Goal: Transaction & Acquisition: Obtain resource

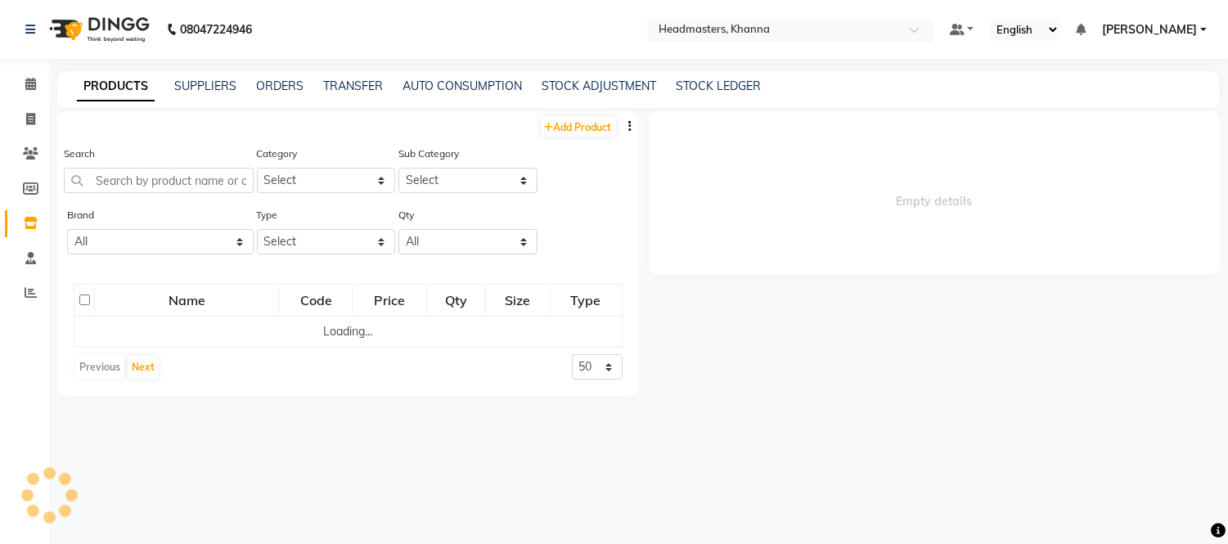
click at [893, 27] on input "text" at bounding box center [773, 31] width 237 height 16
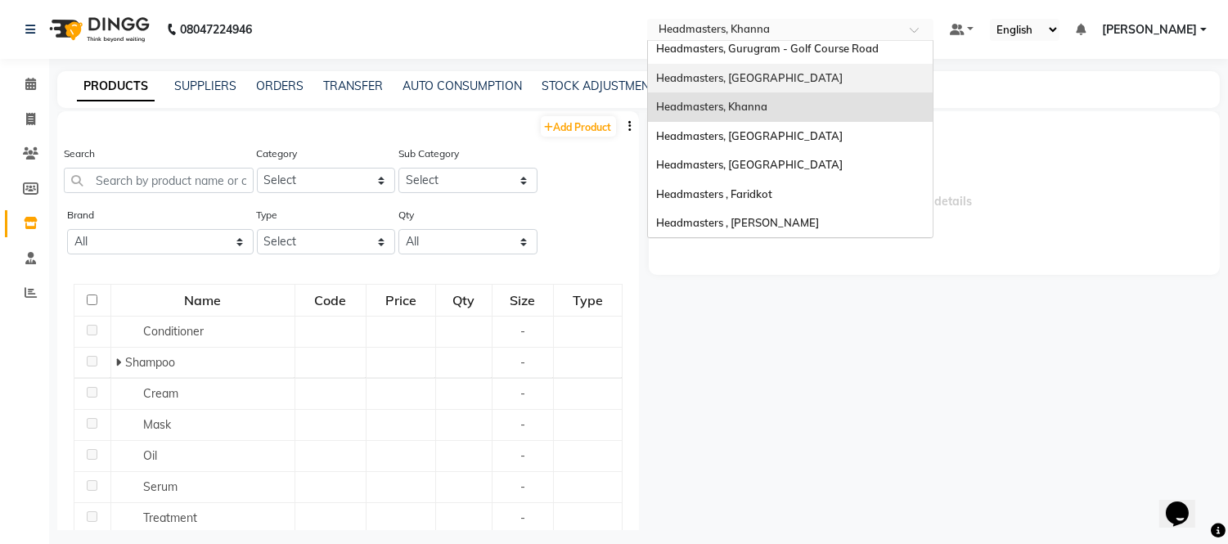
click at [787, 79] on span "Headmasters, [GEOGRAPHIC_DATA]" at bounding box center [749, 77] width 187 height 13
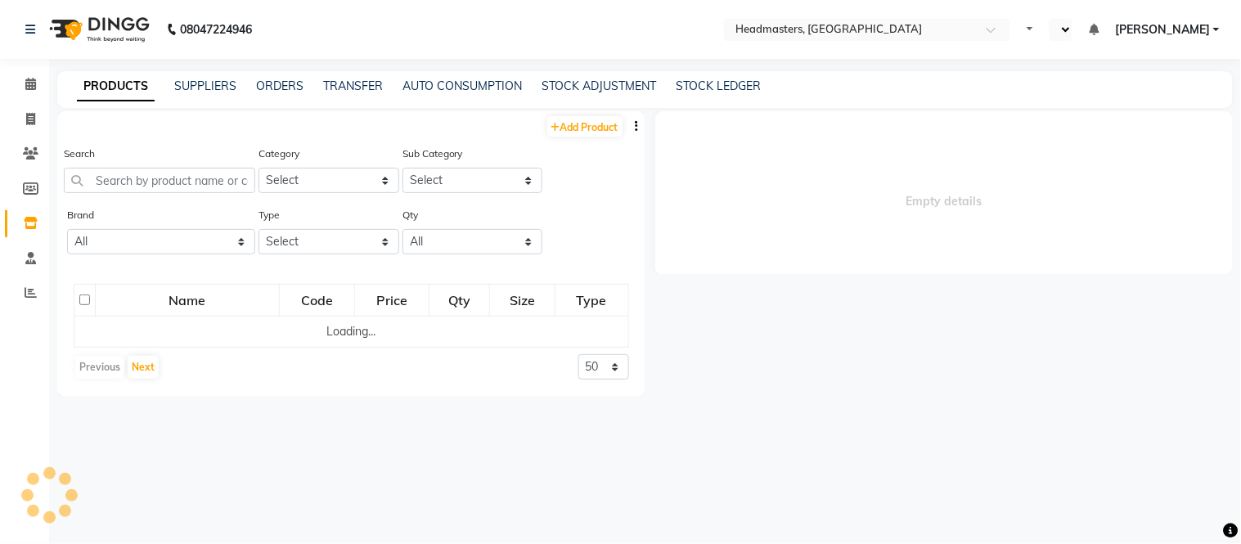
select select "en"
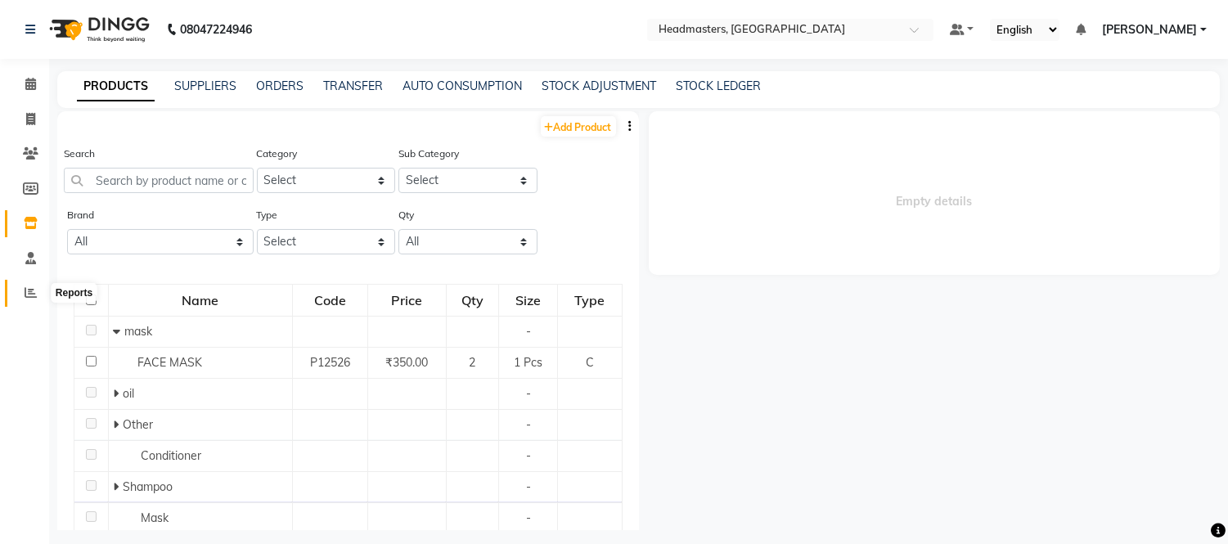
click at [29, 295] on icon at bounding box center [31, 292] width 12 height 12
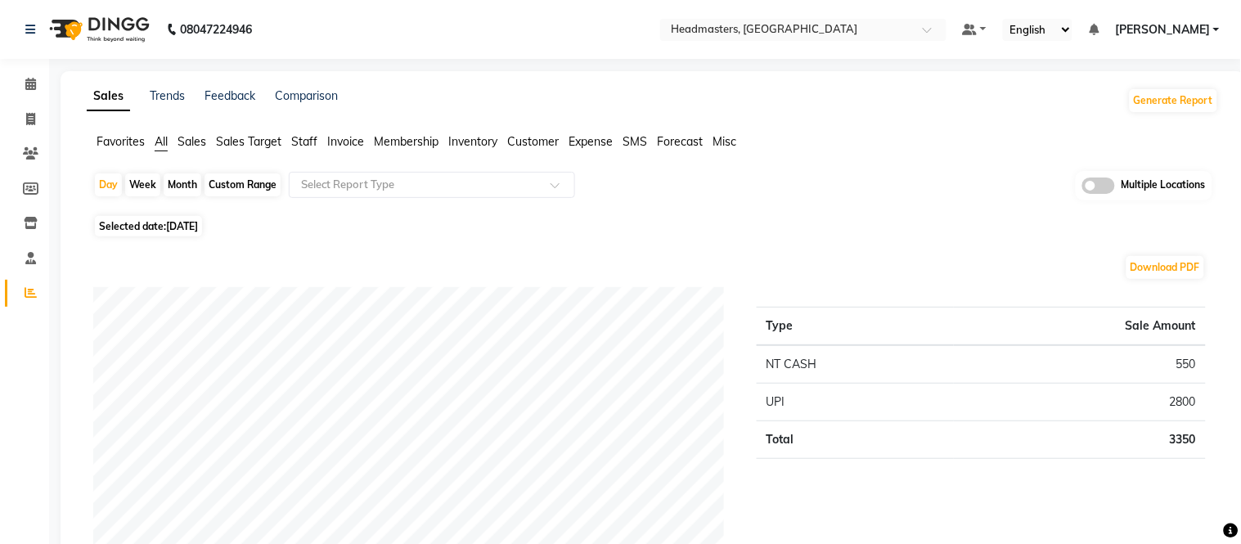
click at [132, 143] on span "Favorites" at bounding box center [121, 141] width 48 height 15
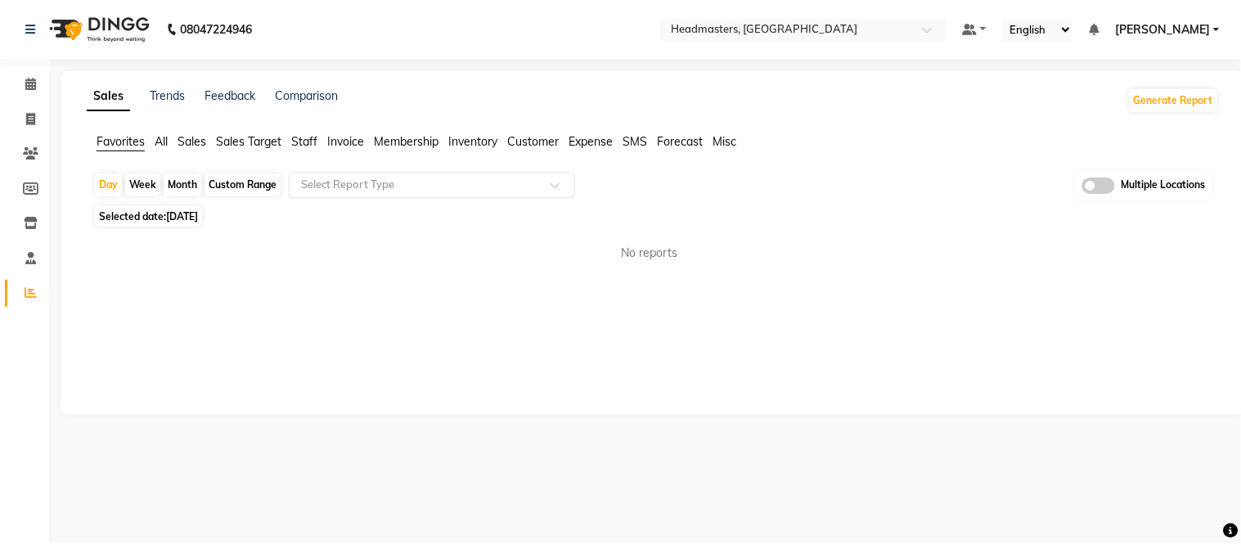
drag, startPoint x: 322, startPoint y: 188, endPoint x: 330, endPoint y: 192, distance: 9.1
click at [325, 191] on input "text" at bounding box center [416, 185] width 236 height 16
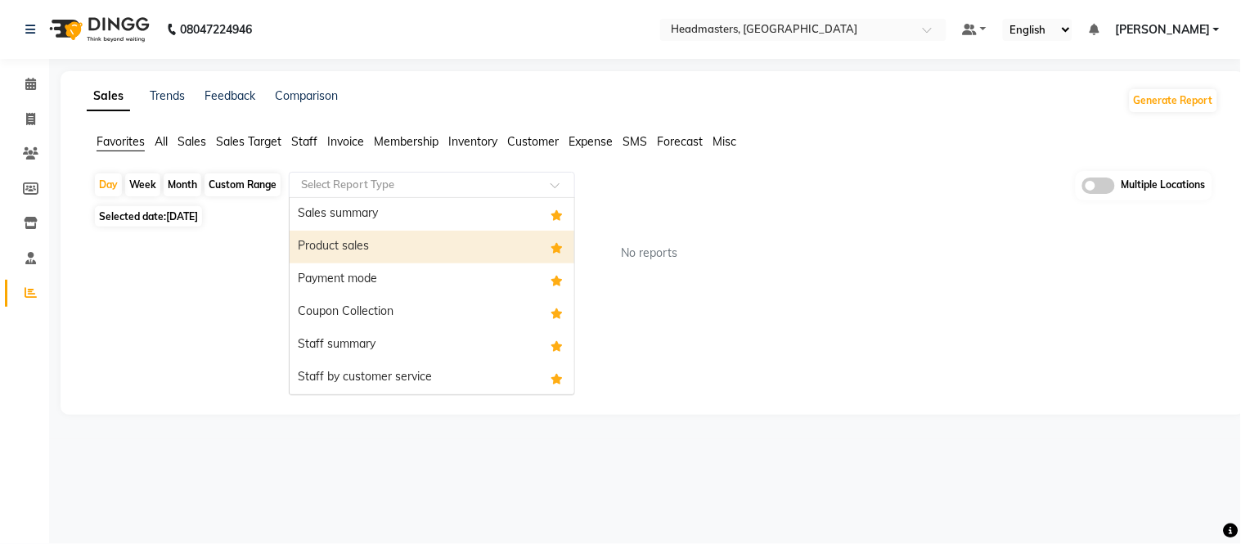
click at [340, 254] on div "Product sales" at bounding box center [432, 247] width 285 height 33
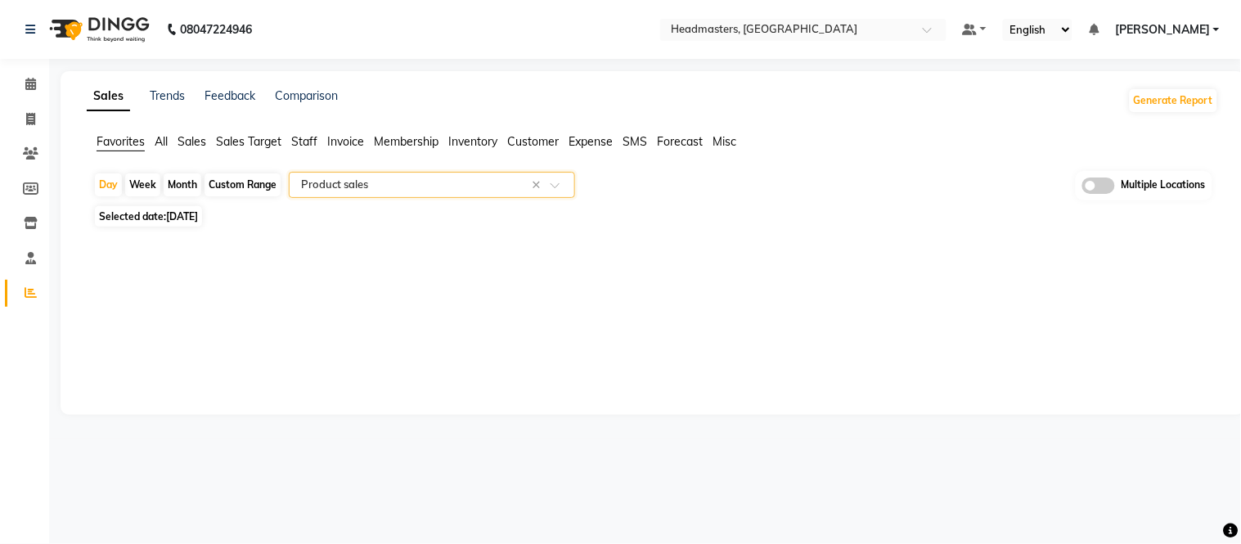
click at [227, 184] on div "Custom Range" at bounding box center [243, 184] width 76 height 23
select select "9"
select select "2025"
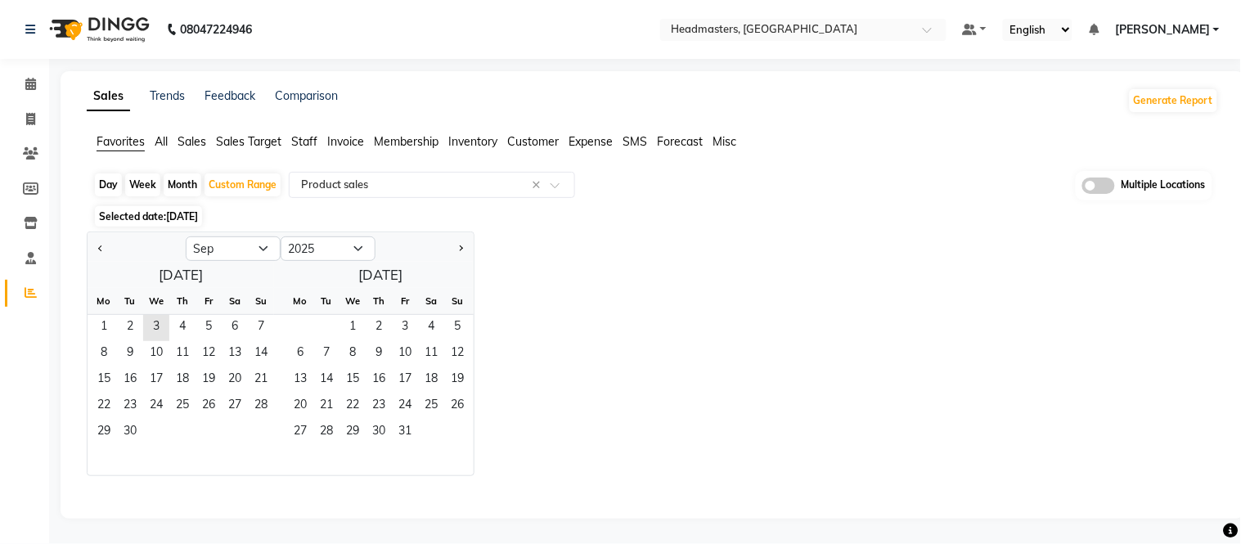
click at [92, 246] on div at bounding box center [137, 249] width 98 height 26
click at [96, 243] on button "Previous month" at bounding box center [100, 249] width 13 height 26
select select "8"
click at [202, 396] on span "22" at bounding box center [209, 407] width 26 height 26
click at [357, 326] on span "3" at bounding box center [353, 328] width 26 height 26
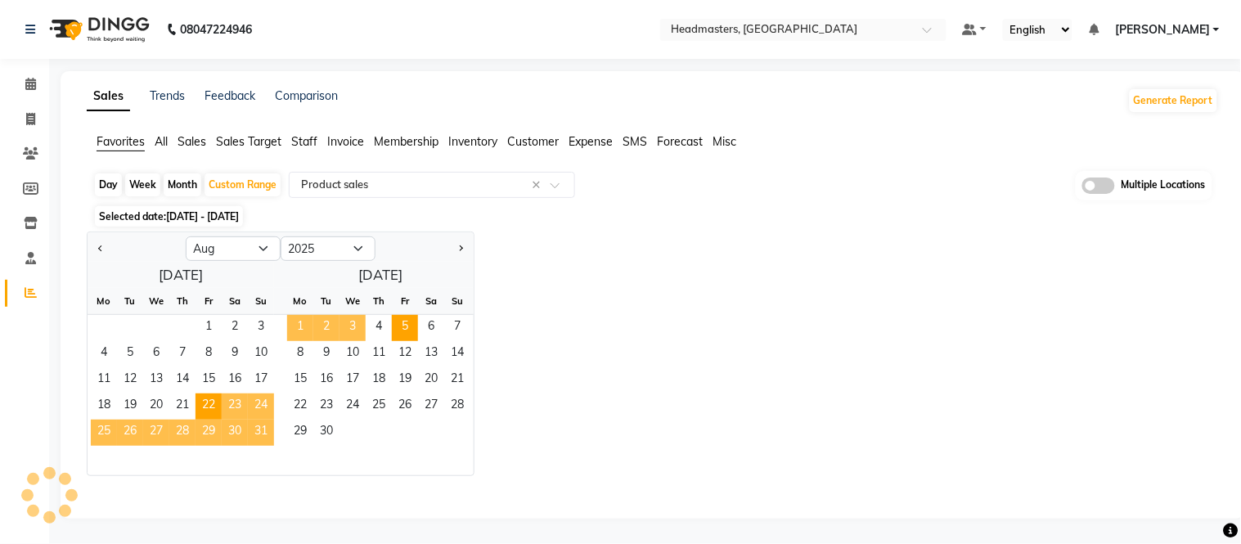
select select "full_report"
select select "csv"
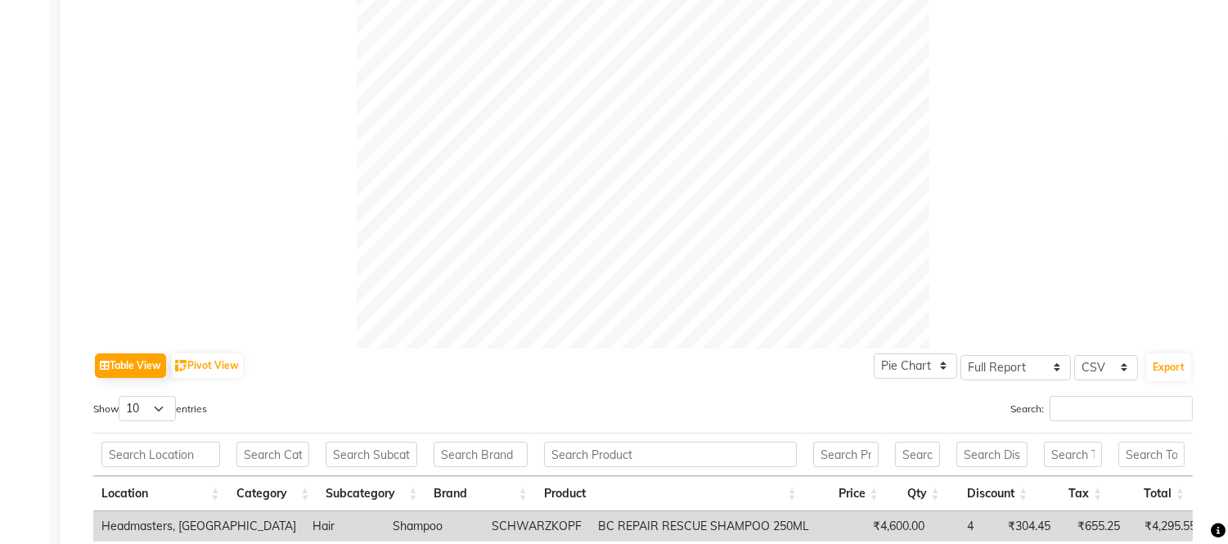
scroll to position [454, 0]
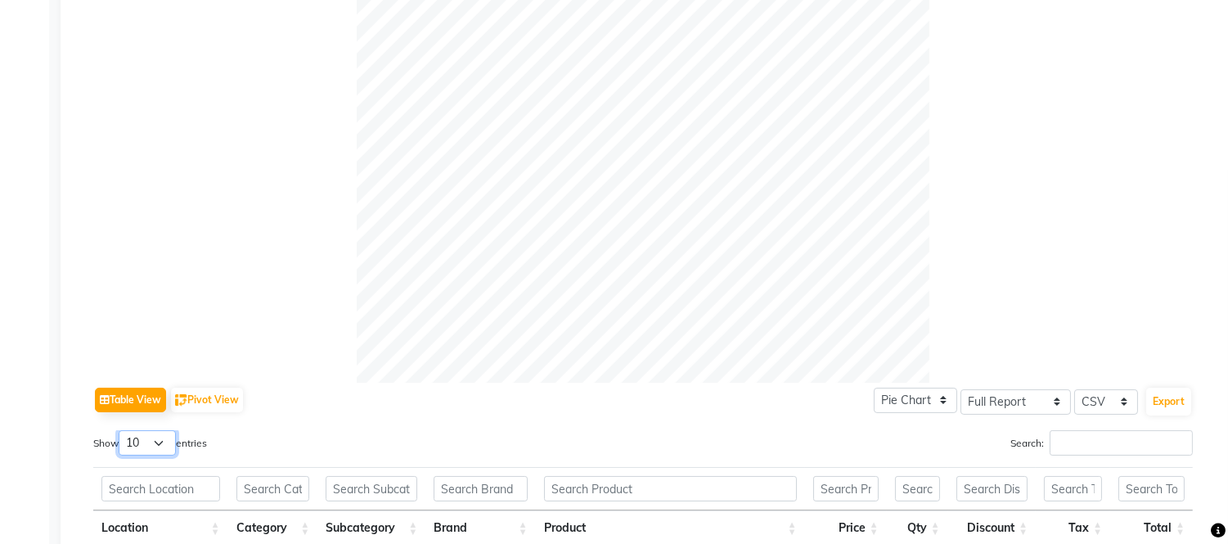
click at [126, 436] on select "10 25 50 100" at bounding box center [147, 442] width 57 height 25
select select "100"
click at [121, 430] on select "10 25 50 100" at bounding box center [147, 442] width 57 height 25
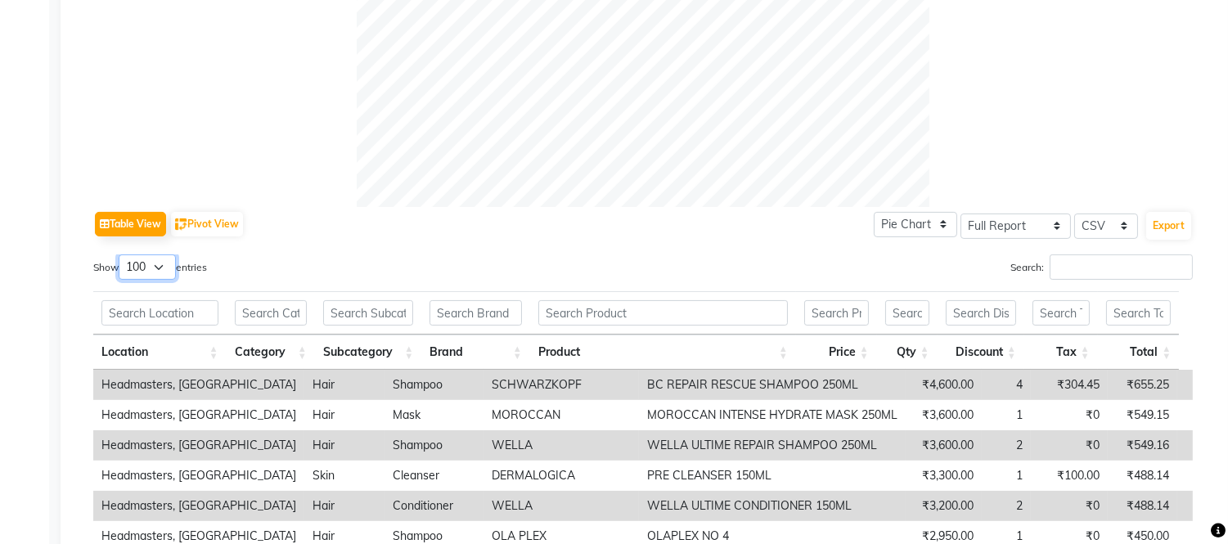
scroll to position [648, 0]
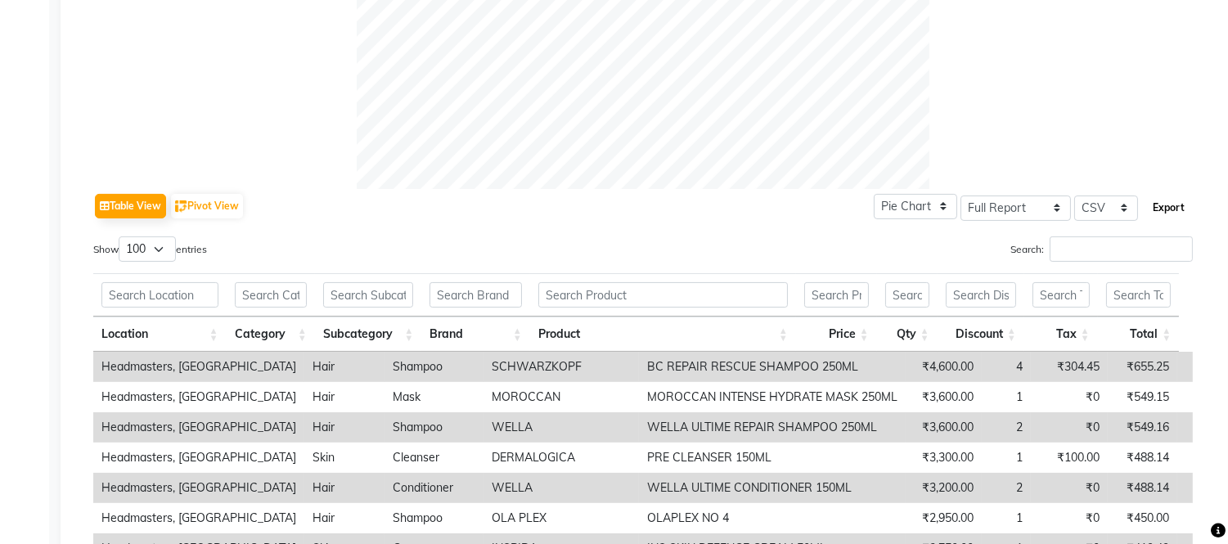
click at [1165, 216] on button "Export" at bounding box center [1168, 208] width 45 height 28
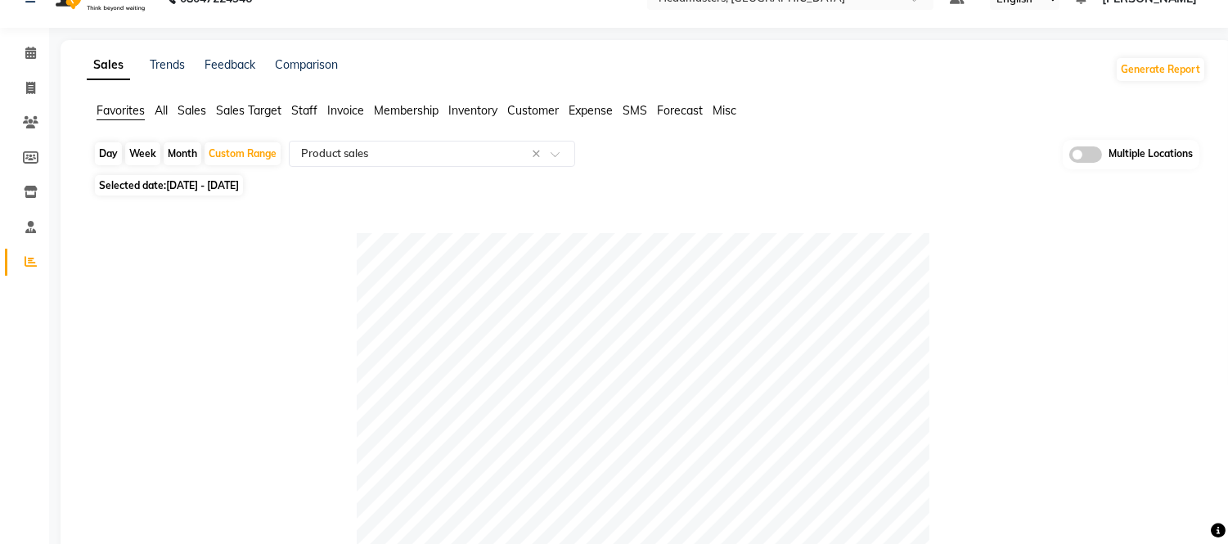
scroll to position [0, 0]
